Goal: Check status: Check status

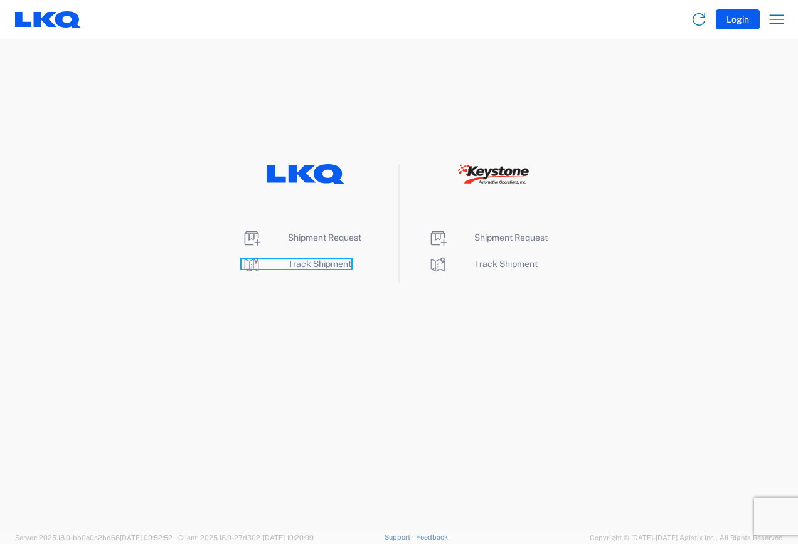
click at [309, 265] on span "Track Shipment" at bounding box center [319, 264] width 63 height 10
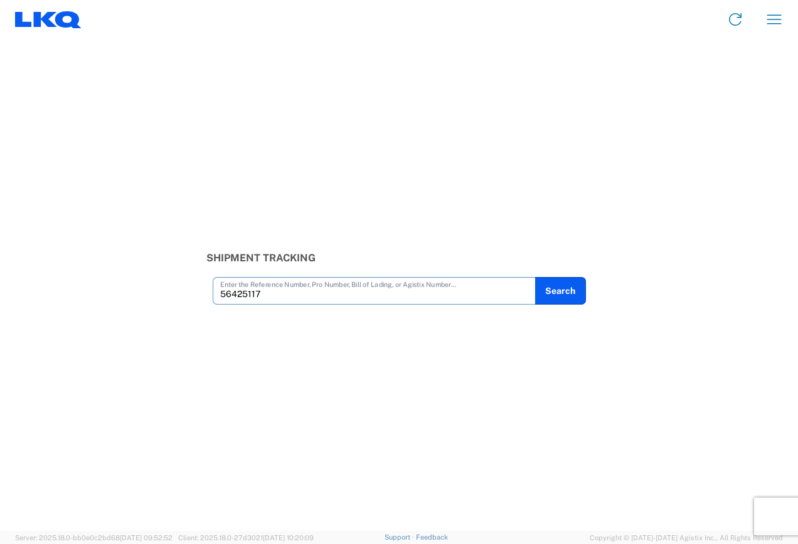
type input "56425117"
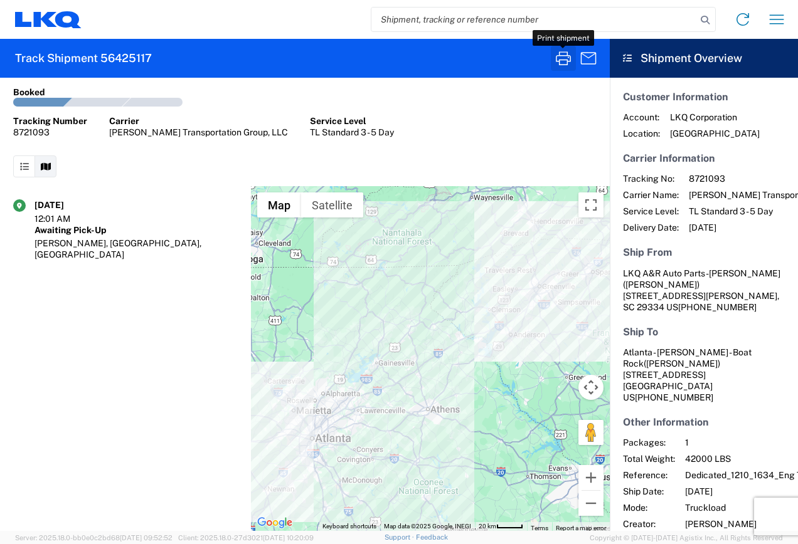
click at [565, 58] on icon "button" at bounding box center [563, 58] width 20 height 20
